Goal: Browse casually: Explore the website without a specific task or goal

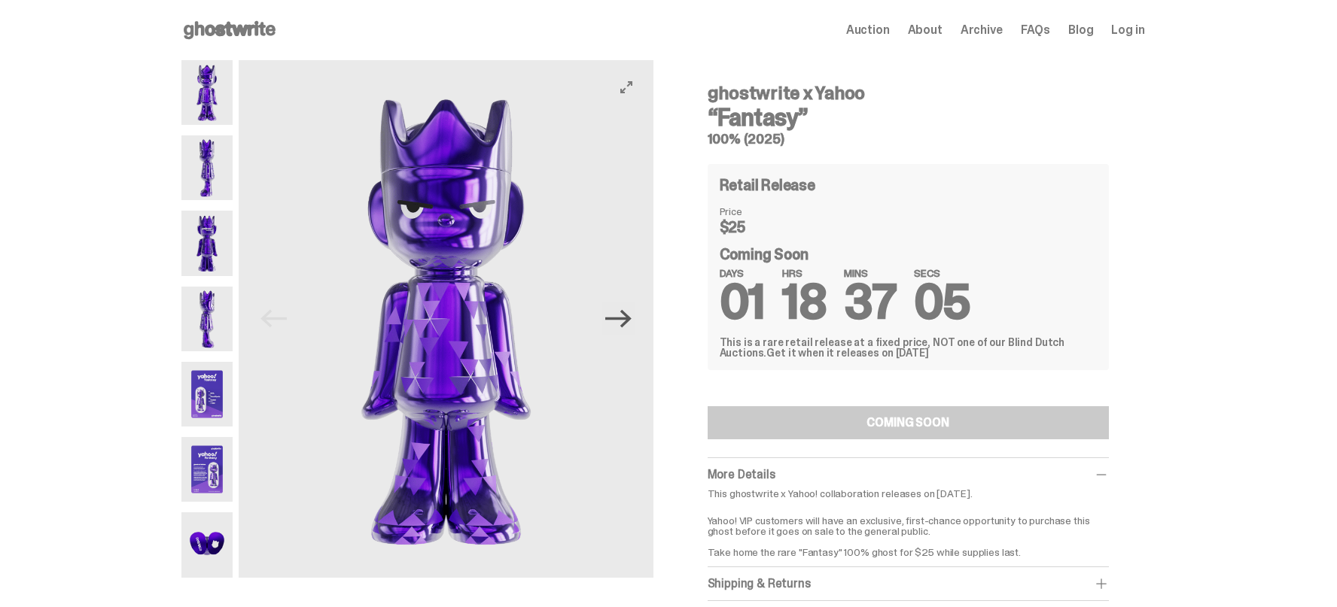
click at [627, 323] on icon "Next" at bounding box center [618, 319] width 26 height 26
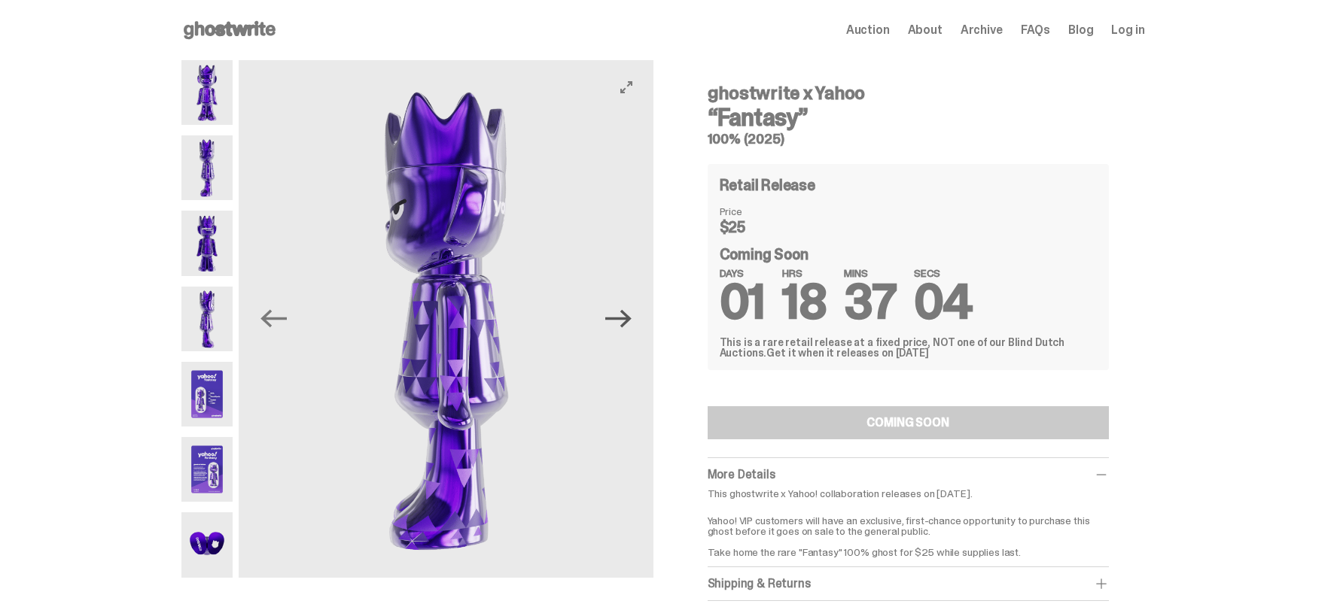
click at [627, 323] on icon "Next" at bounding box center [618, 319] width 26 height 26
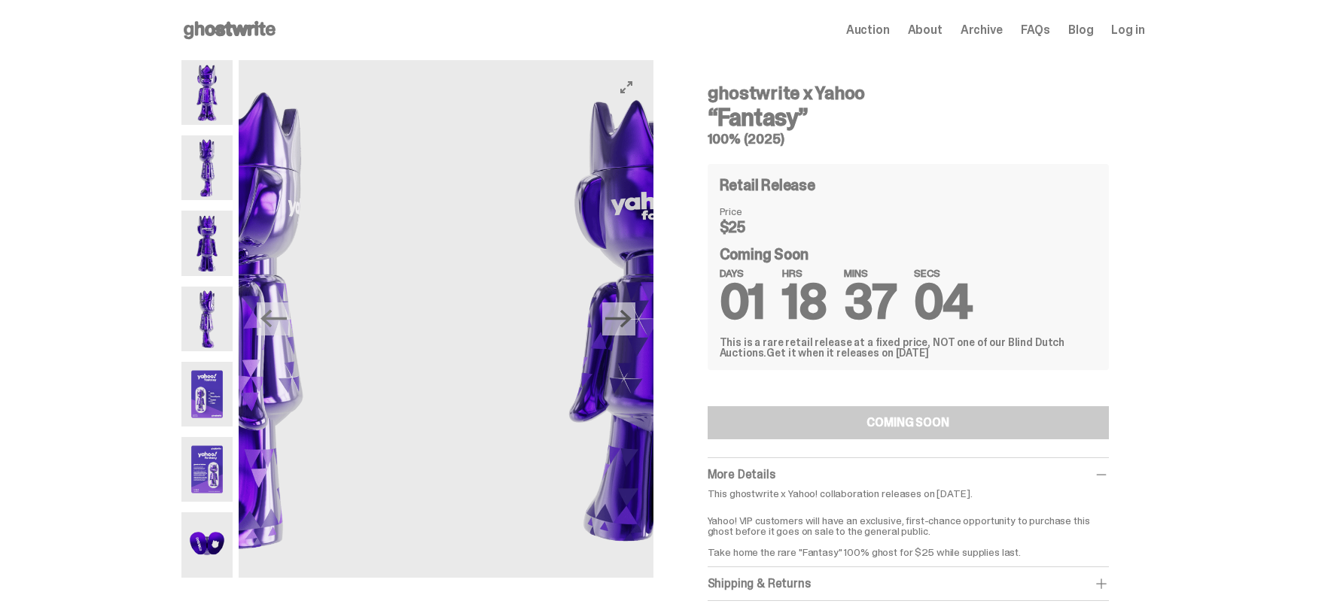
click at [627, 323] on icon "Next" at bounding box center [618, 319] width 26 height 26
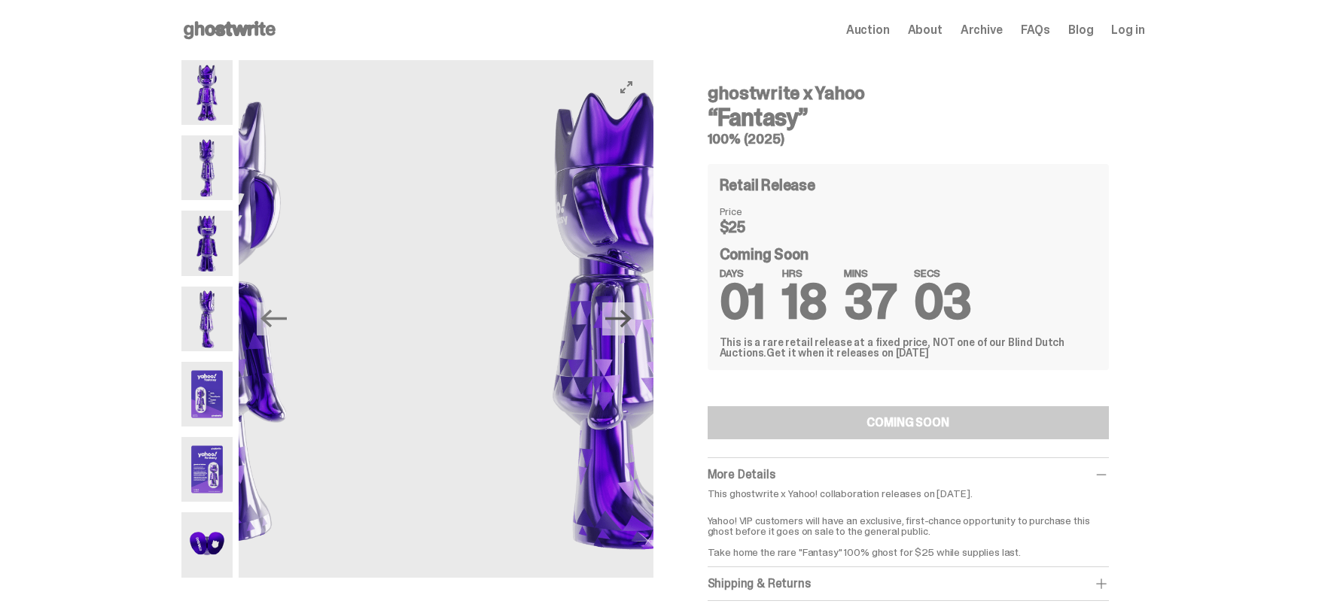
click at [627, 323] on icon "Next" at bounding box center [618, 319] width 26 height 26
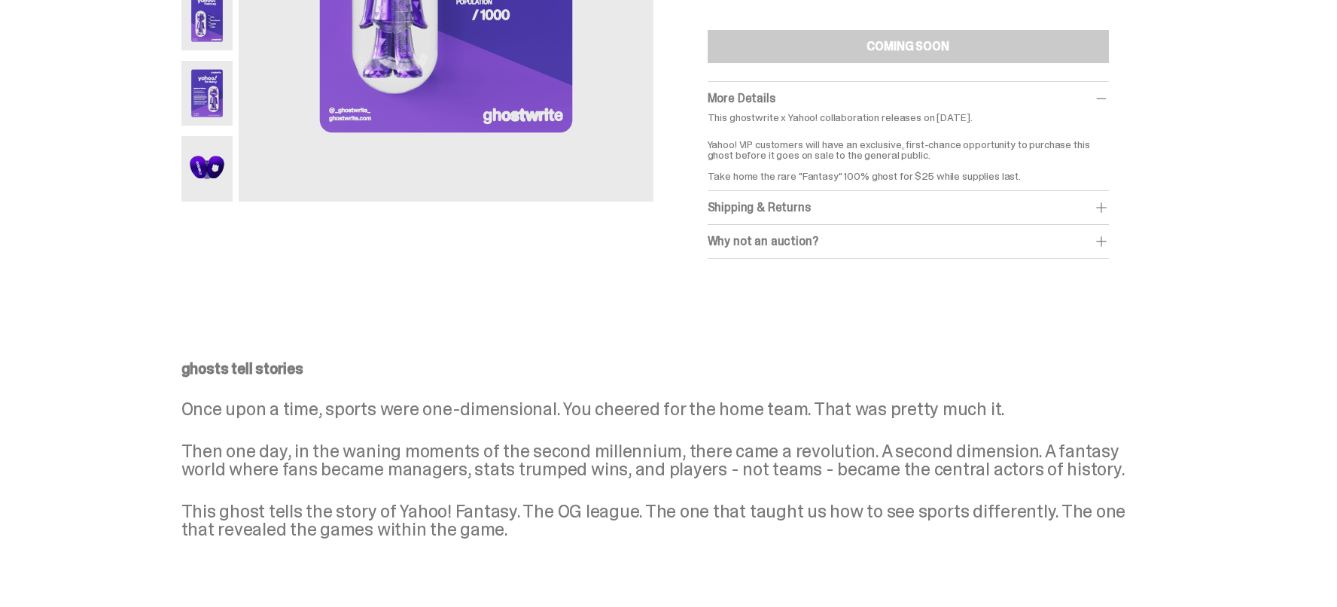
scroll to position [151, 0]
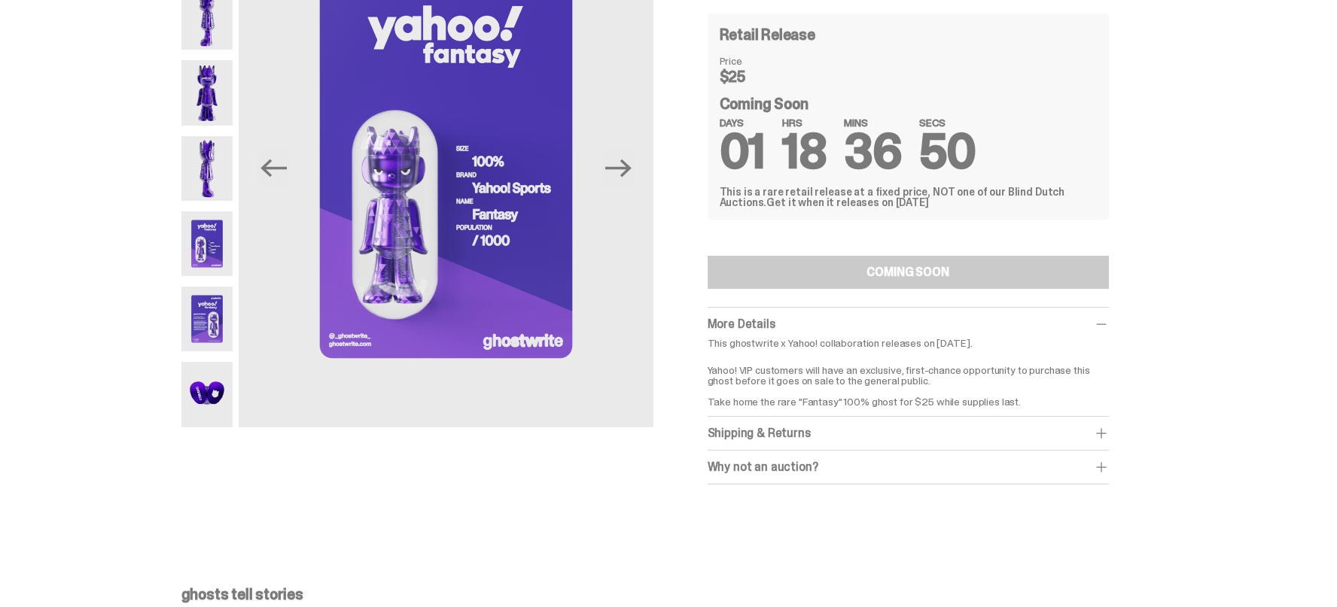
click at [1106, 428] on span at bounding box center [1100, 433] width 15 height 15
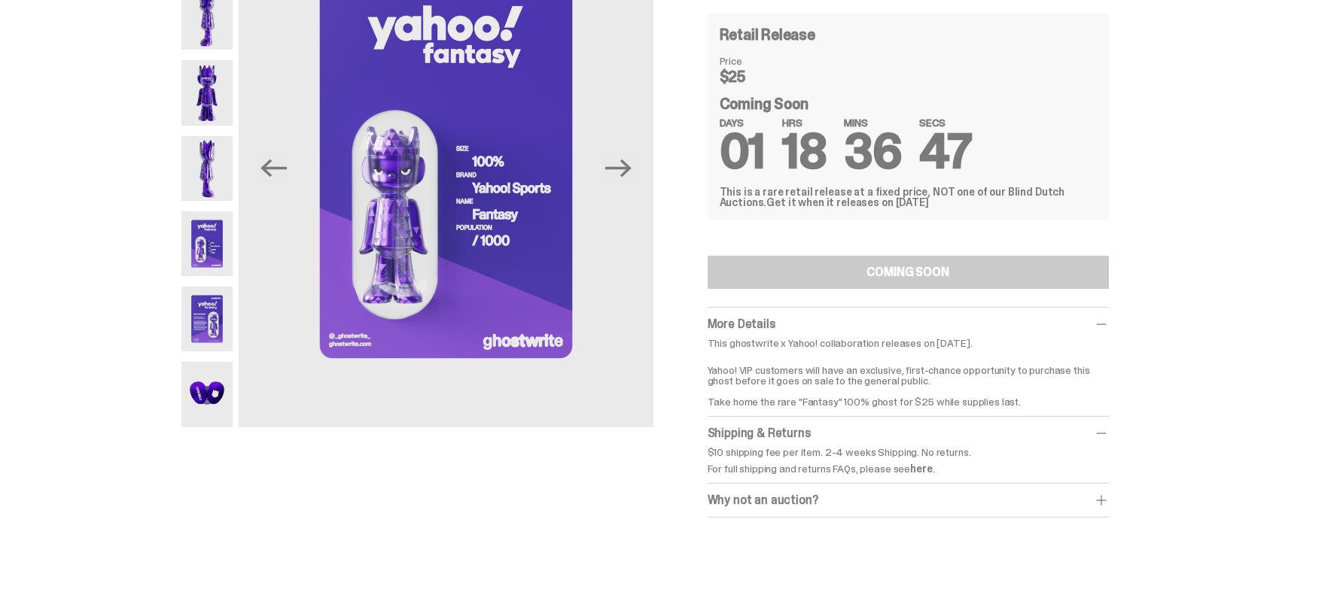
click at [1108, 503] on span at bounding box center [1100, 500] width 15 height 15
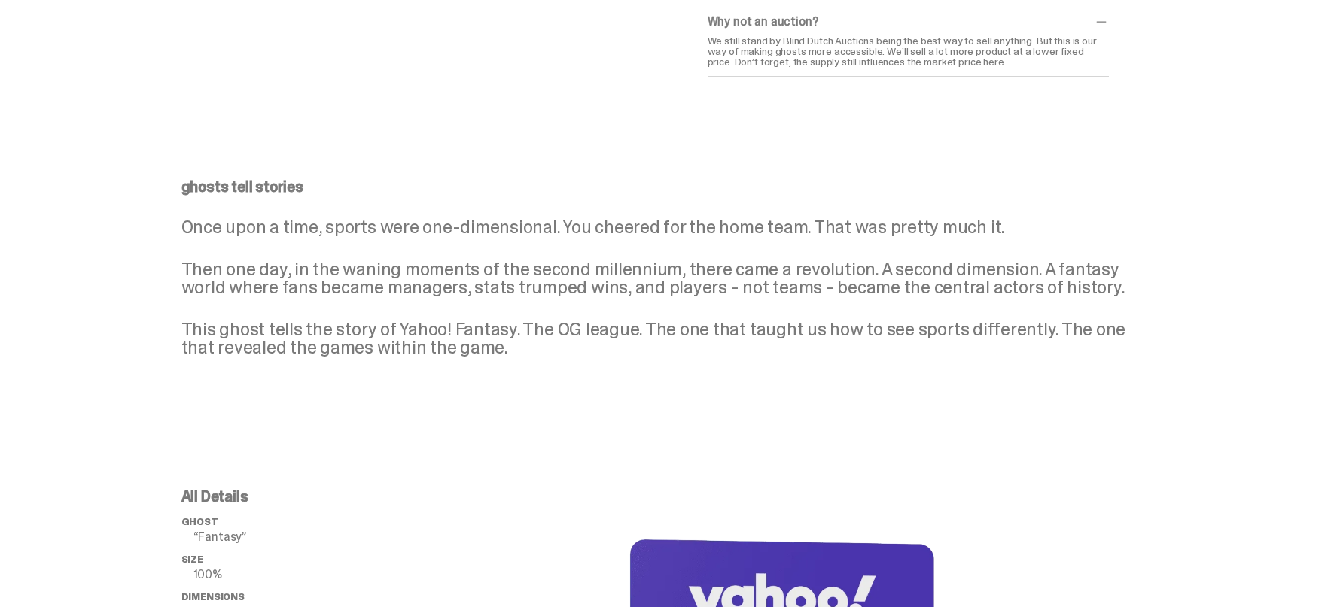
scroll to position [602, 0]
